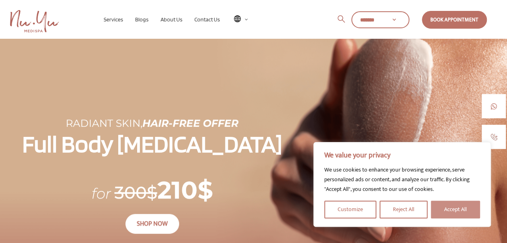
click at [459, 210] on button "Accept All" at bounding box center [455, 210] width 49 height 18
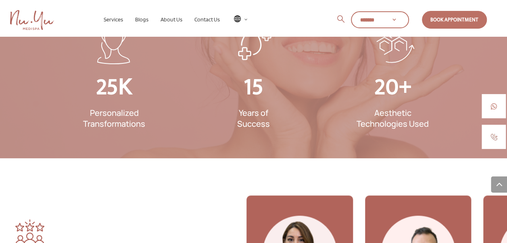
scroll to position [1974, 0]
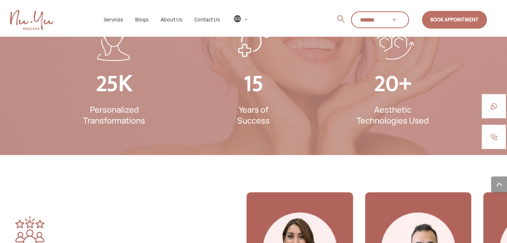
click at [495, 183] on span at bounding box center [499, 184] width 16 height 16
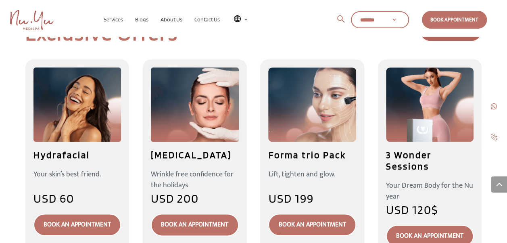
scroll to position [425, 0]
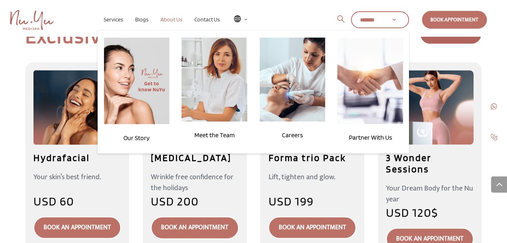
click at [179, 20] on span "About Us" at bounding box center [172, 19] width 22 height 6
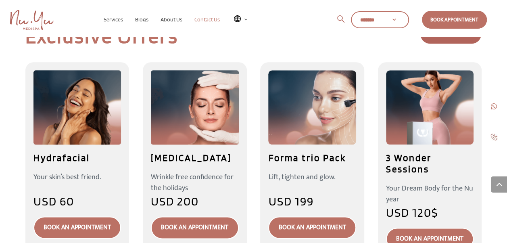
click at [209, 20] on span "Contact Us" at bounding box center [206, 19] width 25 height 6
click at [213, 16] on span "Contact Us" at bounding box center [206, 19] width 25 height 6
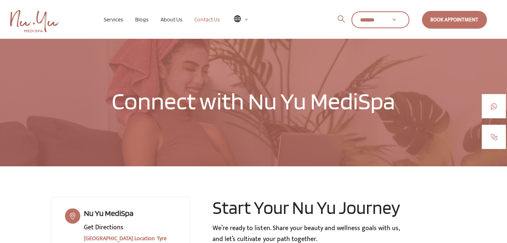
click at [212, 19] on span "Contact Us" at bounding box center [206, 19] width 25 height 6
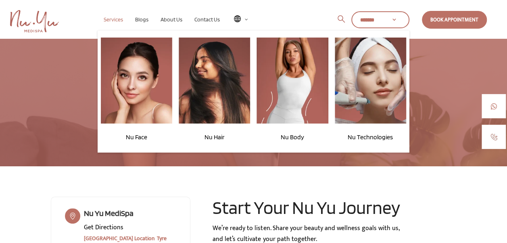
click at [115, 20] on span "Services" at bounding box center [113, 19] width 19 height 6
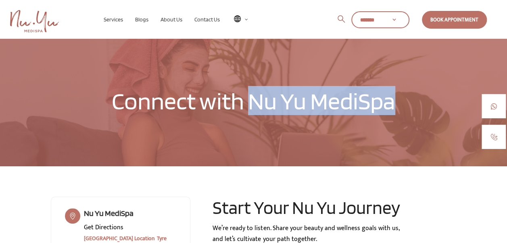
drag, startPoint x: 252, startPoint y: 99, endPoint x: 396, endPoint y: 109, distance: 144.4
click at [396, 109] on h1 "Connect with Nu Yu MediSpa" at bounding box center [254, 102] width 406 height 33
click at [344, 105] on h1 "Connect with Nu Yu MediSpa" at bounding box center [254, 102] width 406 height 33
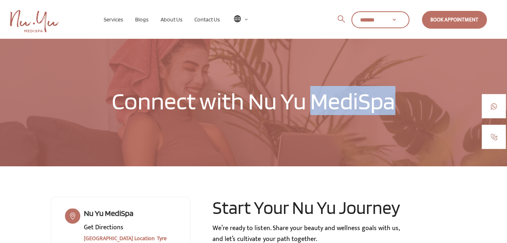
click at [344, 105] on h1 "Connect with Nu Yu MediSpa" at bounding box center [254, 102] width 406 height 33
click at [356, 102] on h1 "Connect with Nu Yu MediSpa" at bounding box center [254, 102] width 406 height 33
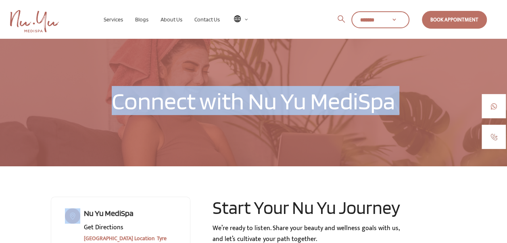
click at [356, 102] on h1 "Connect with Nu Yu MediSpa" at bounding box center [254, 102] width 406 height 33
click at [165, 87] on h1 "Connect with Nu Yu MediSpa" at bounding box center [254, 102] width 406 height 33
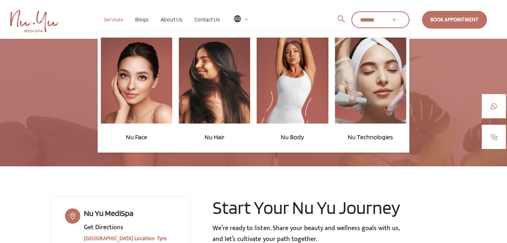
click at [111, 17] on span "Services" at bounding box center [113, 19] width 19 height 6
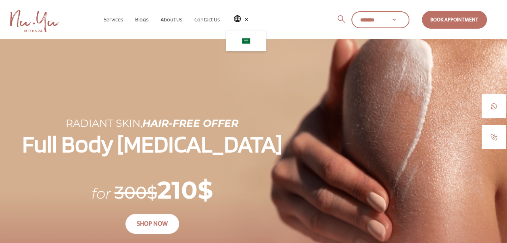
click at [236, 18] on span at bounding box center [243, 19] width 18 height 6
click at [223, 19] on span "Contact Us" at bounding box center [207, 19] width 38 height 6
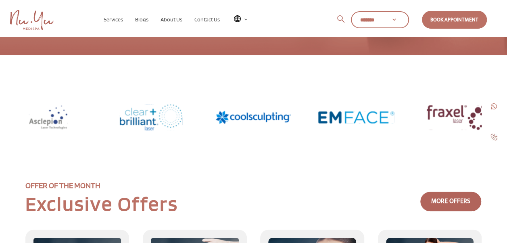
scroll to position [262, 0]
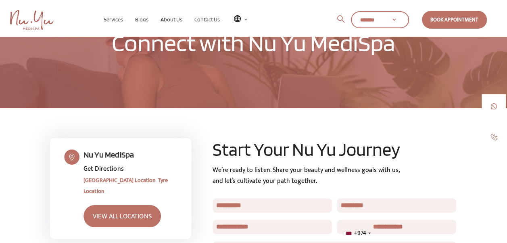
scroll to position [63, 0]
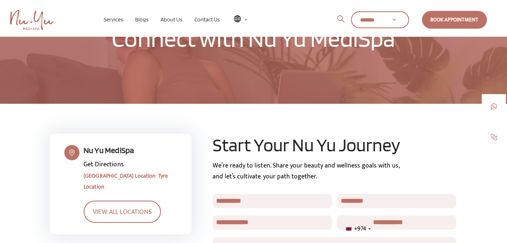
click at [111, 201] on link "VIEW ALL LOCATIONS" at bounding box center [122, 212] width 77 height 22
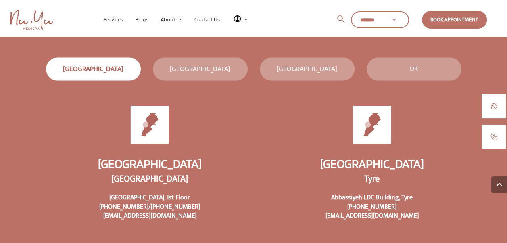
scroll to position [844, 0]
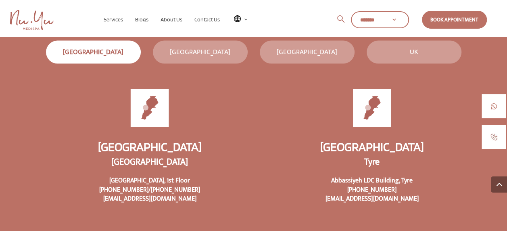
click at [213, 46] on div "[GEOGRAPHIC_DATA]" at bounding box center [200, 52] width 95 height 15
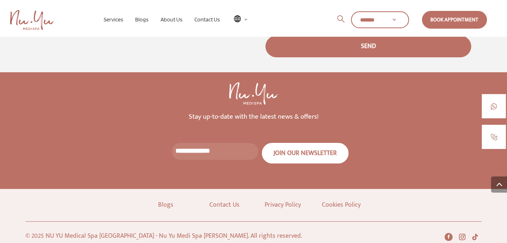
scroll to position [1469, 0]
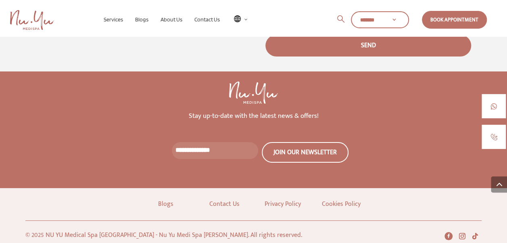
click at [211, 198] on p "Contact Us" at bounding box center [224, 204] width 46 height 12
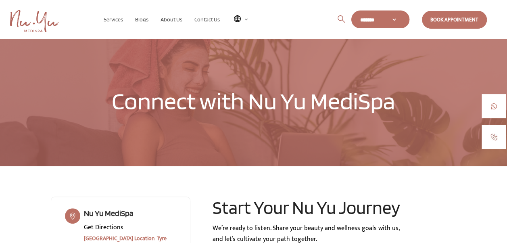
click at [394, 27] on select "******* *****" at bounding box center [380, 19] width 58 height 17
